Goal: Transaction & Acquisition: Purchase product/service

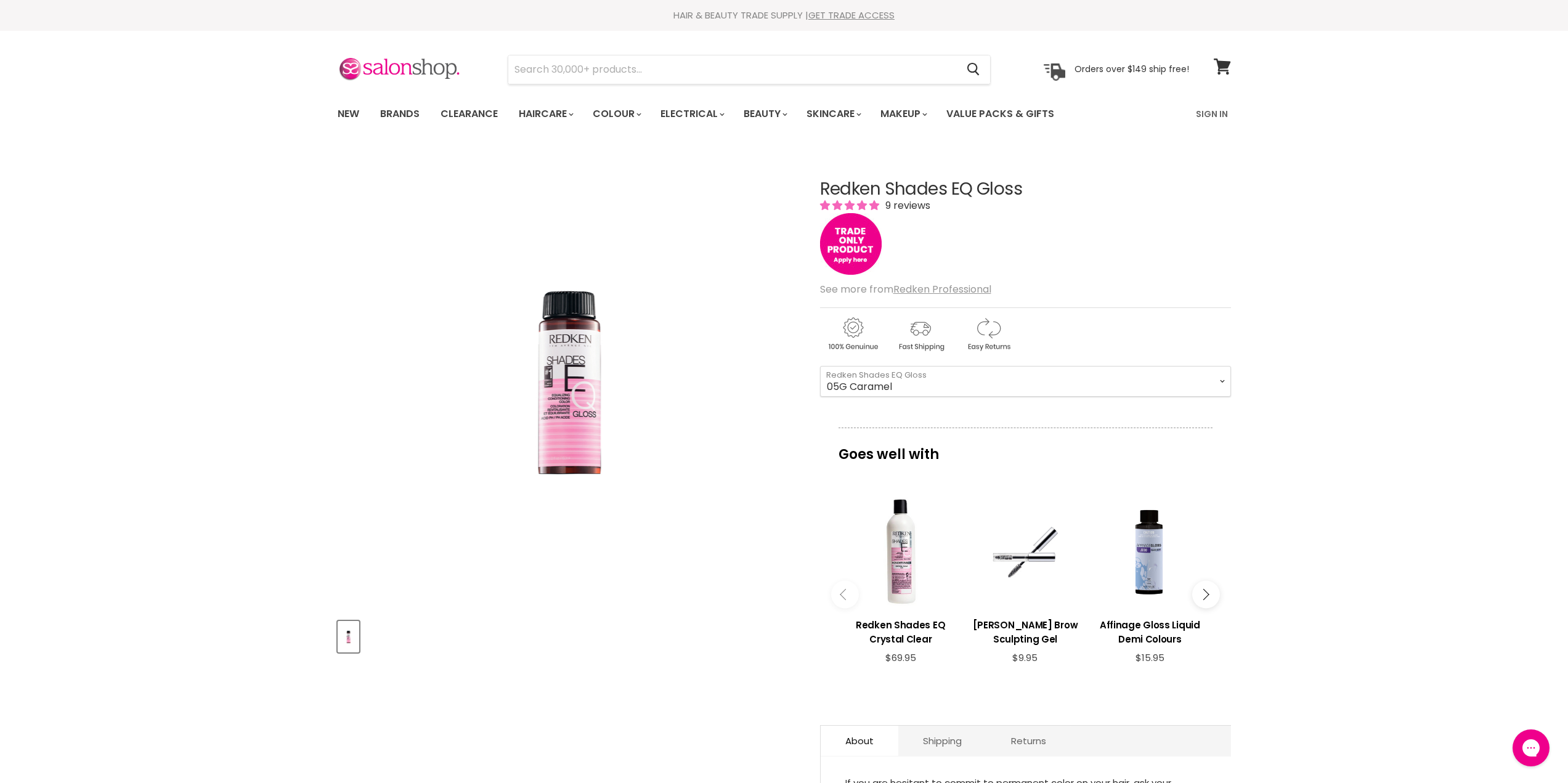
click at [942, 383] on select "08VB Violet Frost 05V Cosmic Violet 06VB Violet Lagoon 04NA Storm Cloud 06NA Gr…" at bounding box center [1026, 382] width 411 height 31
click at [820, 366] on select "08VB Violet Frost 05V Cosmic Violet 06VB Violet Lagoon 04NA Storm Cloud 06NA Gr…" at bounding box center [1026, 382] width 411 height 31
select select "09NB Irish Creme"
click at [1225, 64] on span at bounding box center [1230, 59] width 14 height 14
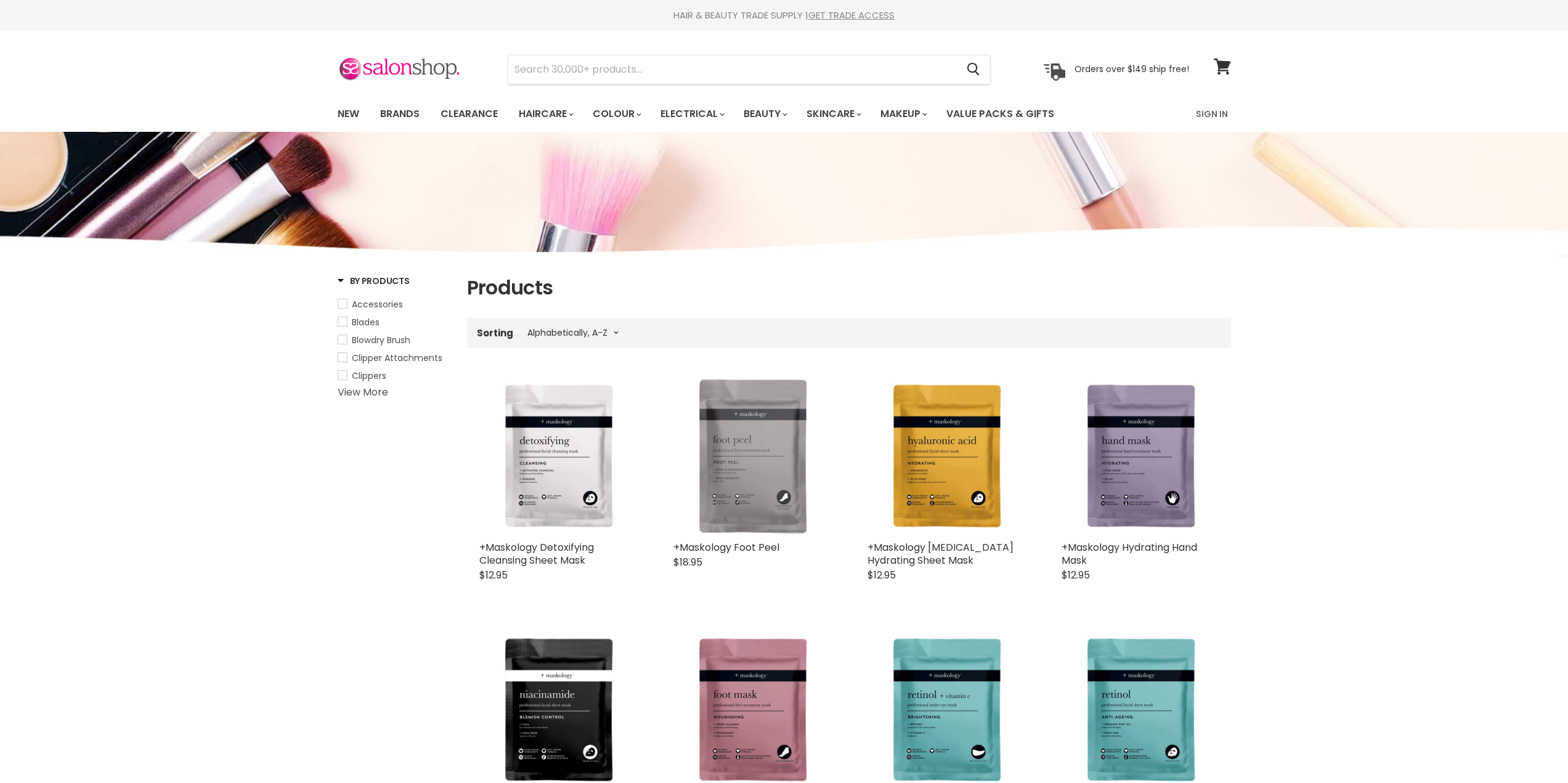
select select "title-ascending"
click at [404, 114] on link "Brands" at bounding box center [400, 114] width 58 height 26
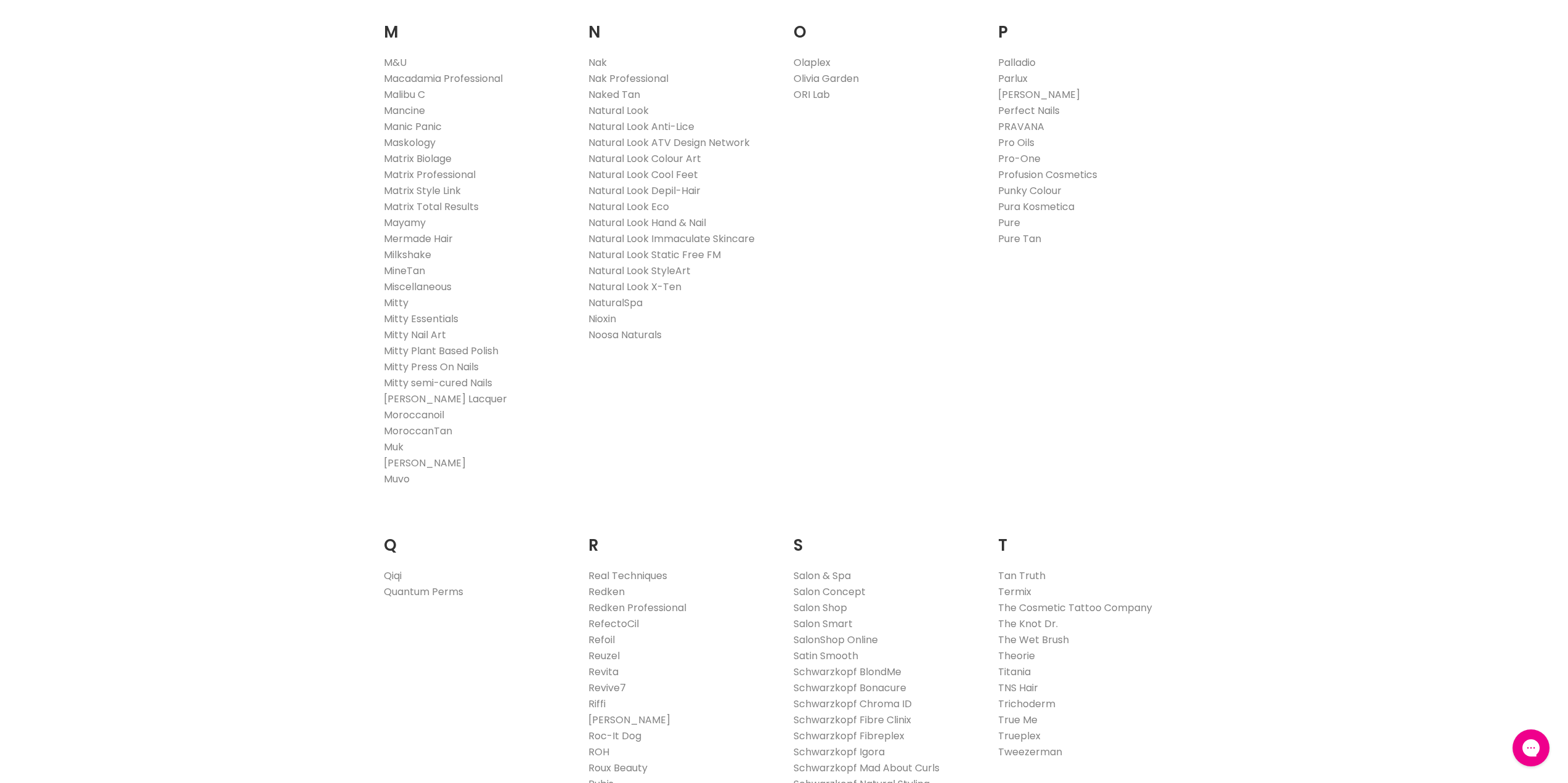
scroll to position [1726, 0]
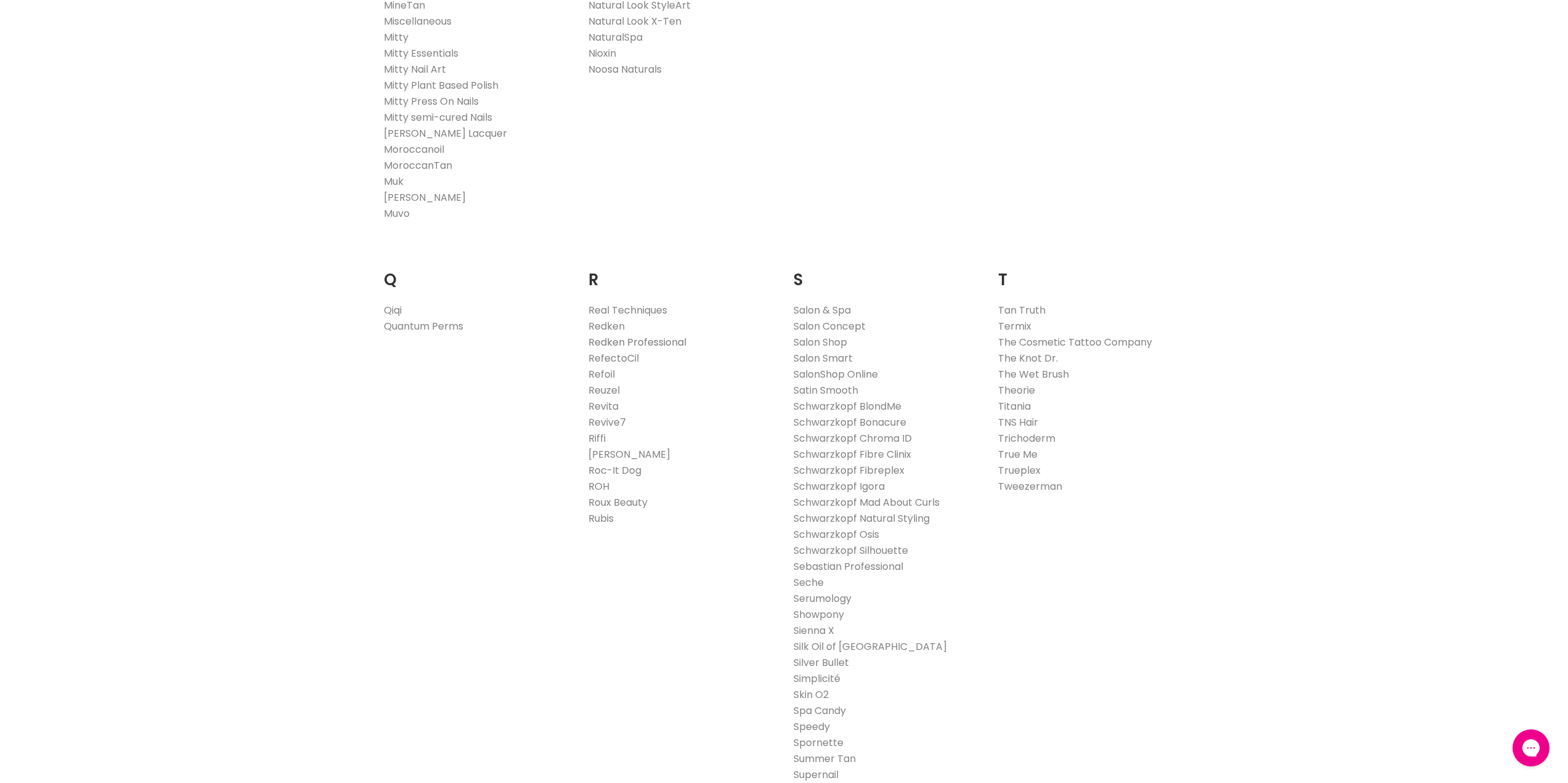
click at [635, 340] on link "Redken Professional" at bounding box center [637, 342] width 98 height 14
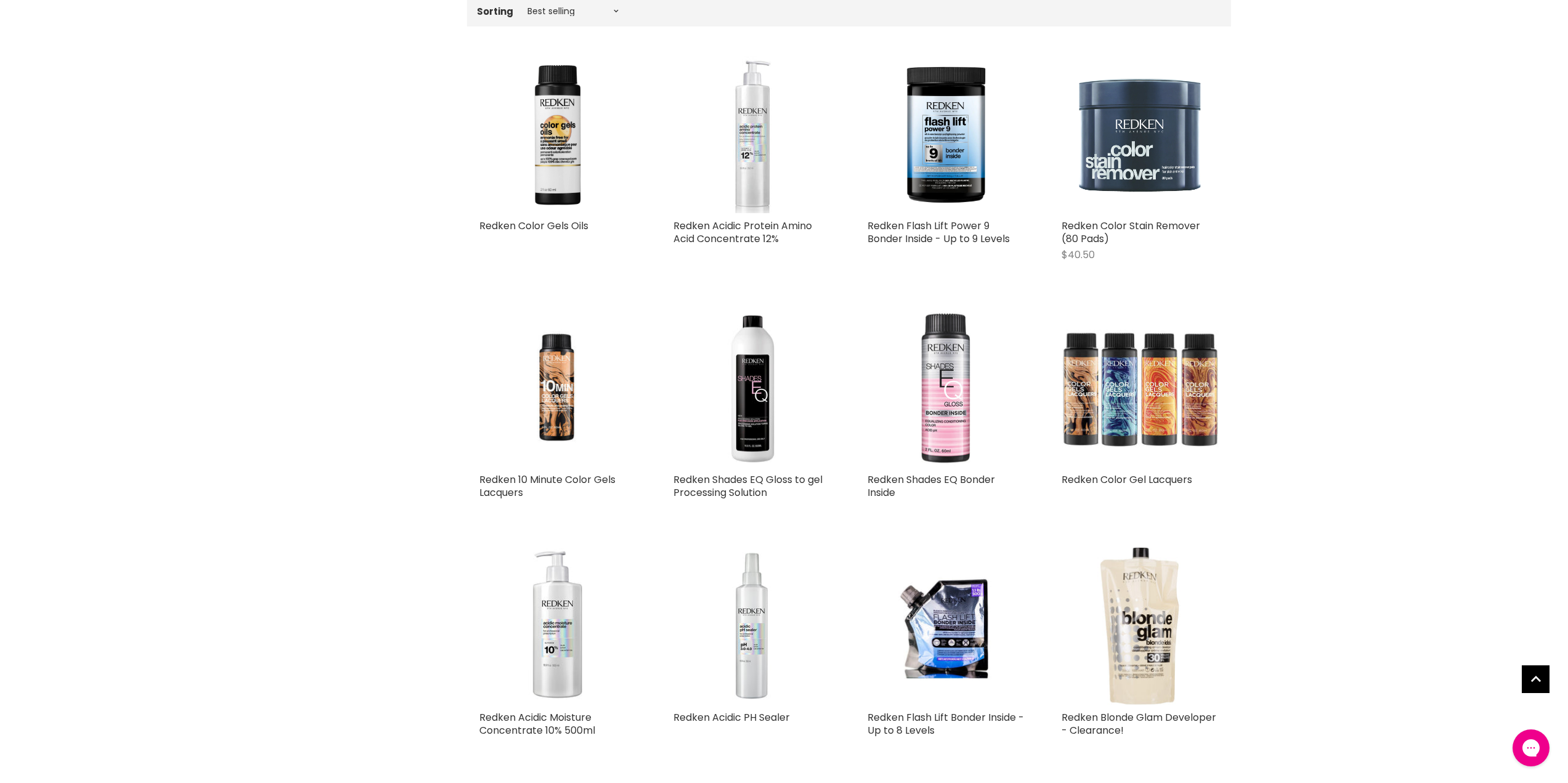
click at [954, 408] on img "Main content" at bounding box center [945, 388] width 157 height 157
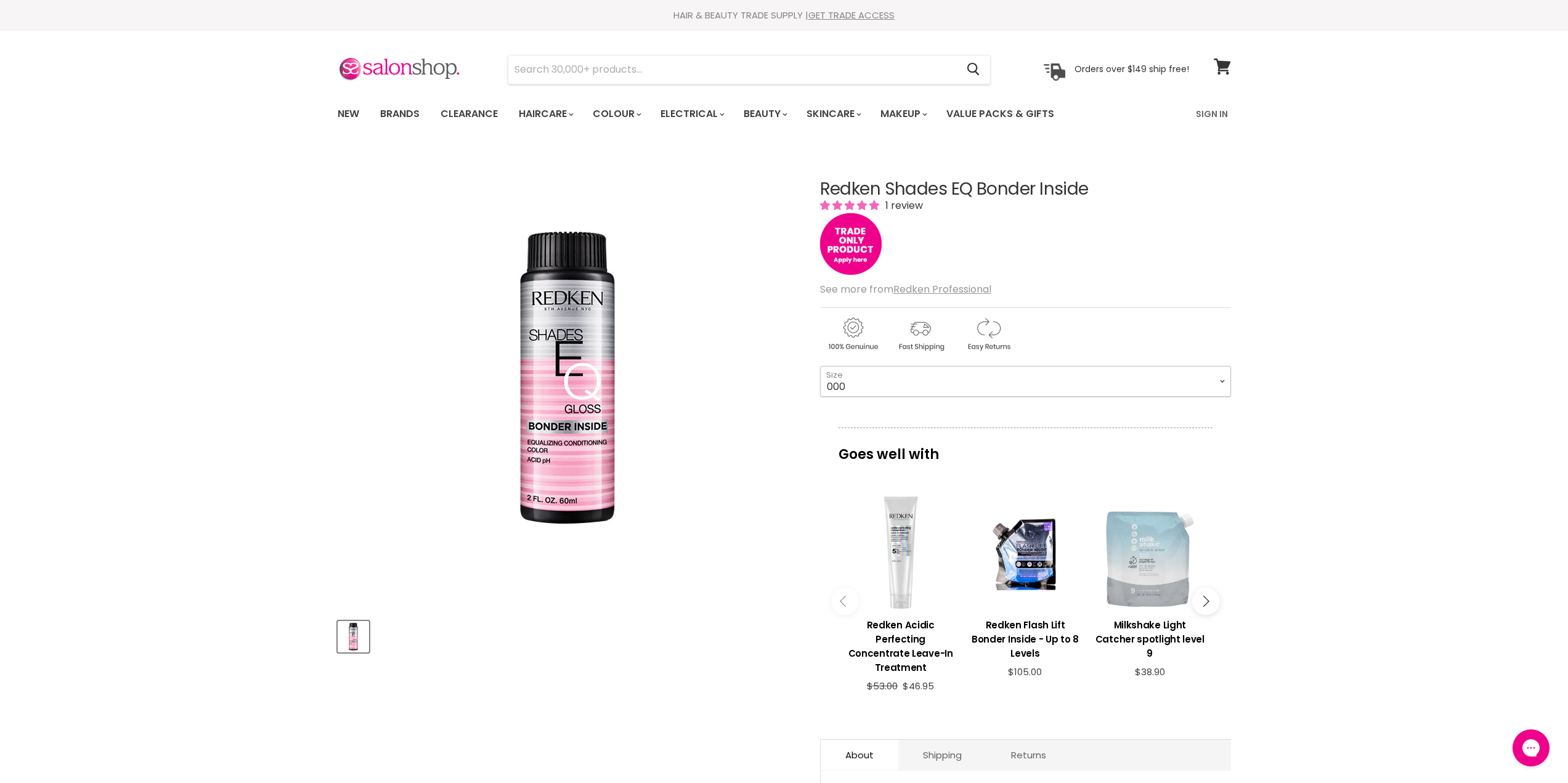
click at [1046, 391] on select "000 09N Café Au Lait 09P Opal Glow 09T Chrome 09V Platinum Ice 10N Delicate Nat…" at bounding box center [1026, 382] width 411 height 31
click at [841, 384] on select "000 09N Café Au Lait 09P Opal Glow 09T Chrome 09V Platinum Ice 10N Delicate Nat…" at bounding box center [1026, 382] width 411 height 31
click at [902, 548] on div "Main content" at bounding box center [901, 552] width 112 height 112
